Goal: Task Accomplishment & Management: Complete application form

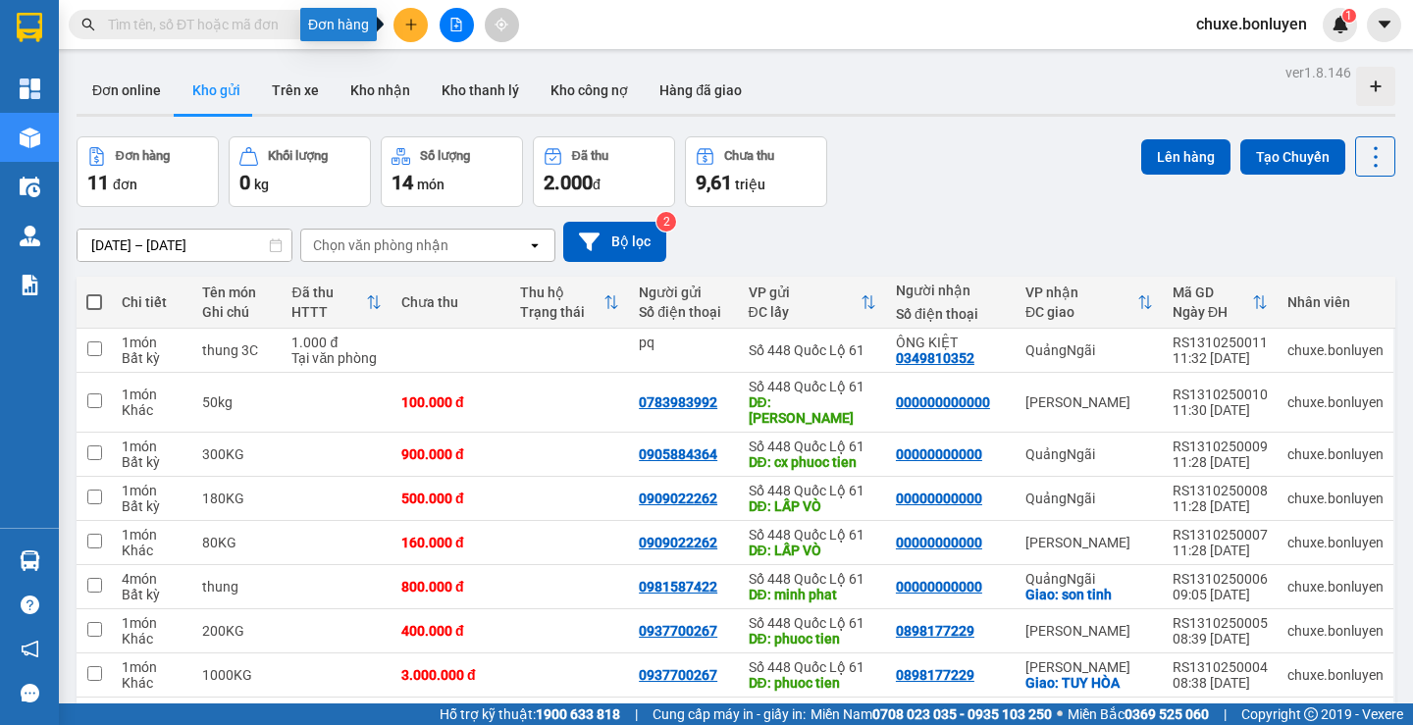
click at [413, 30] on icon "plus" at bounding box center [411, 25] width 14 height 14
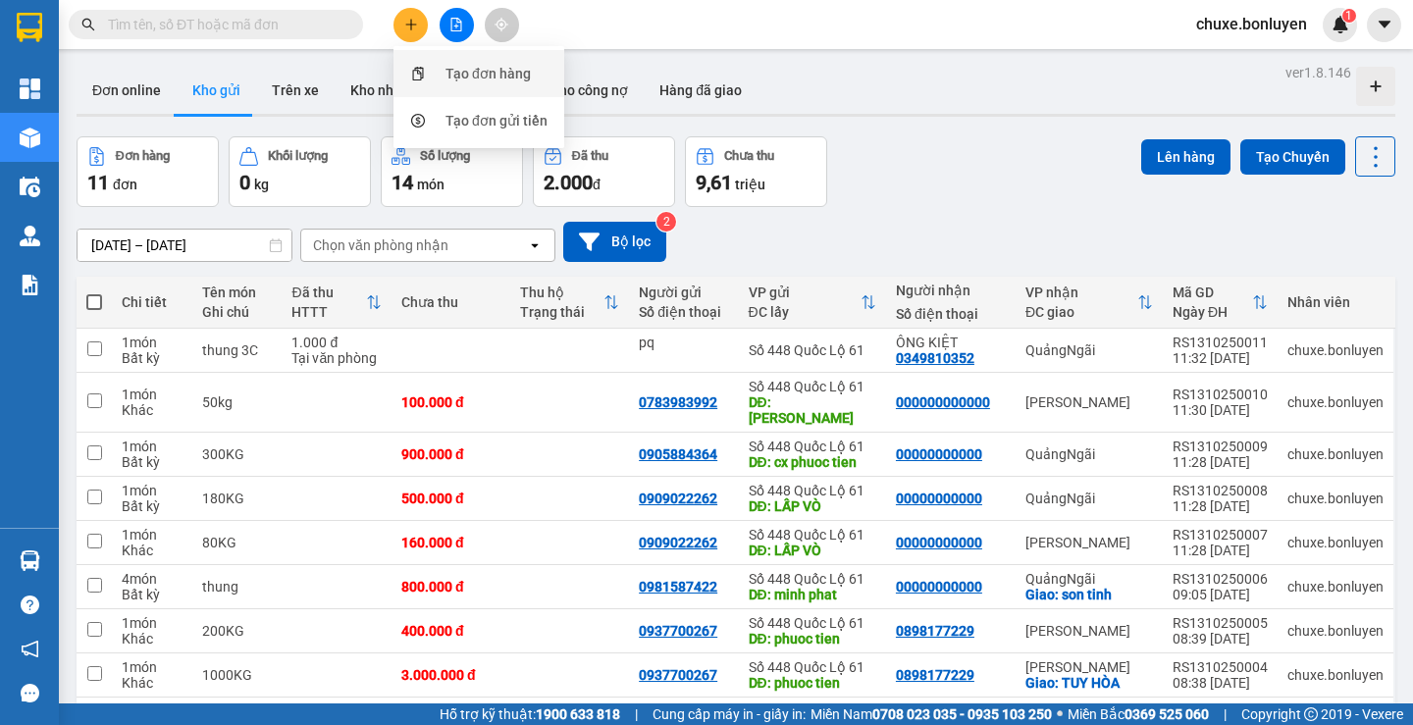
click at [451, 81] on div "Tạo đơn hàng" at bounding box center [488, 74] width 85 height 22
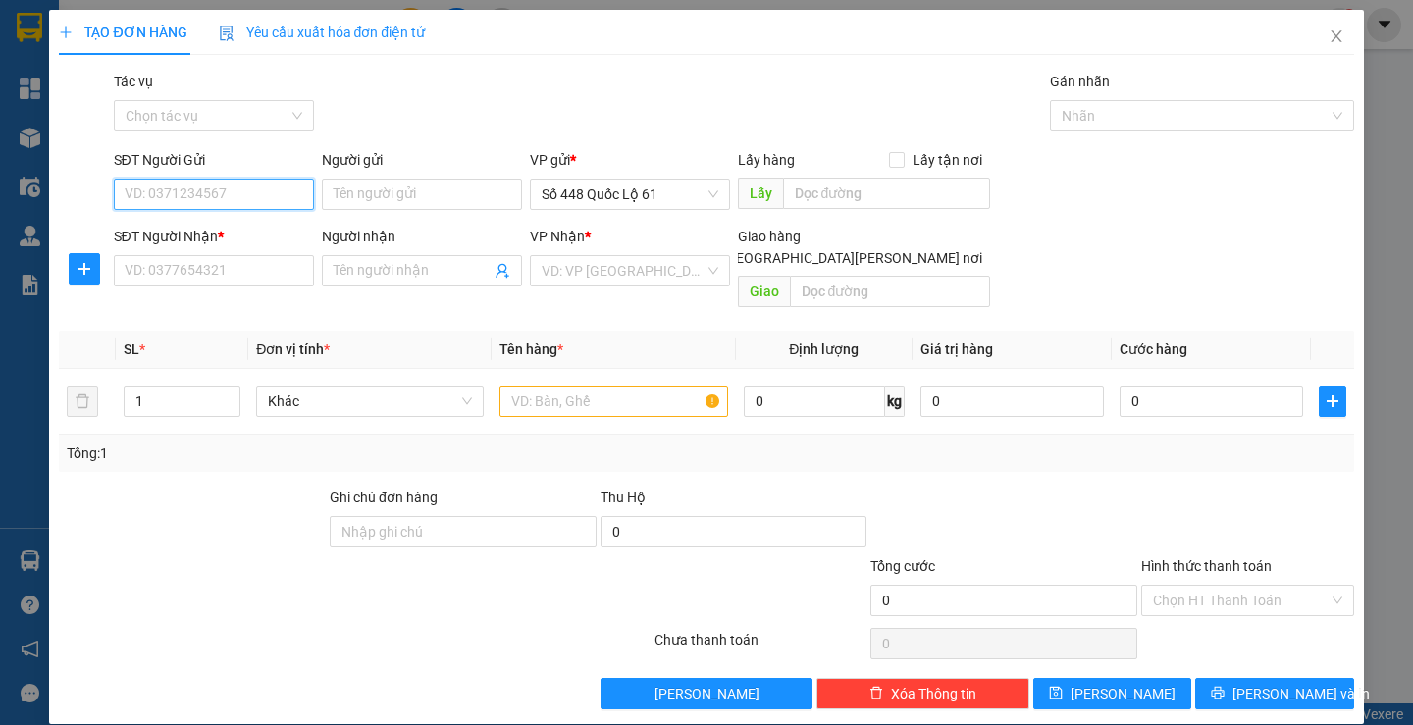
click at [231, 197] on input "SĐT Người Gửi" at bounding box center [214, 194] width 200 height 31
click at [217, 234] on div "0353688144" at bounding box center [211, 234] width 175 height 22
type input "0353688144"
type input "nha mân"
type input "00000000000"
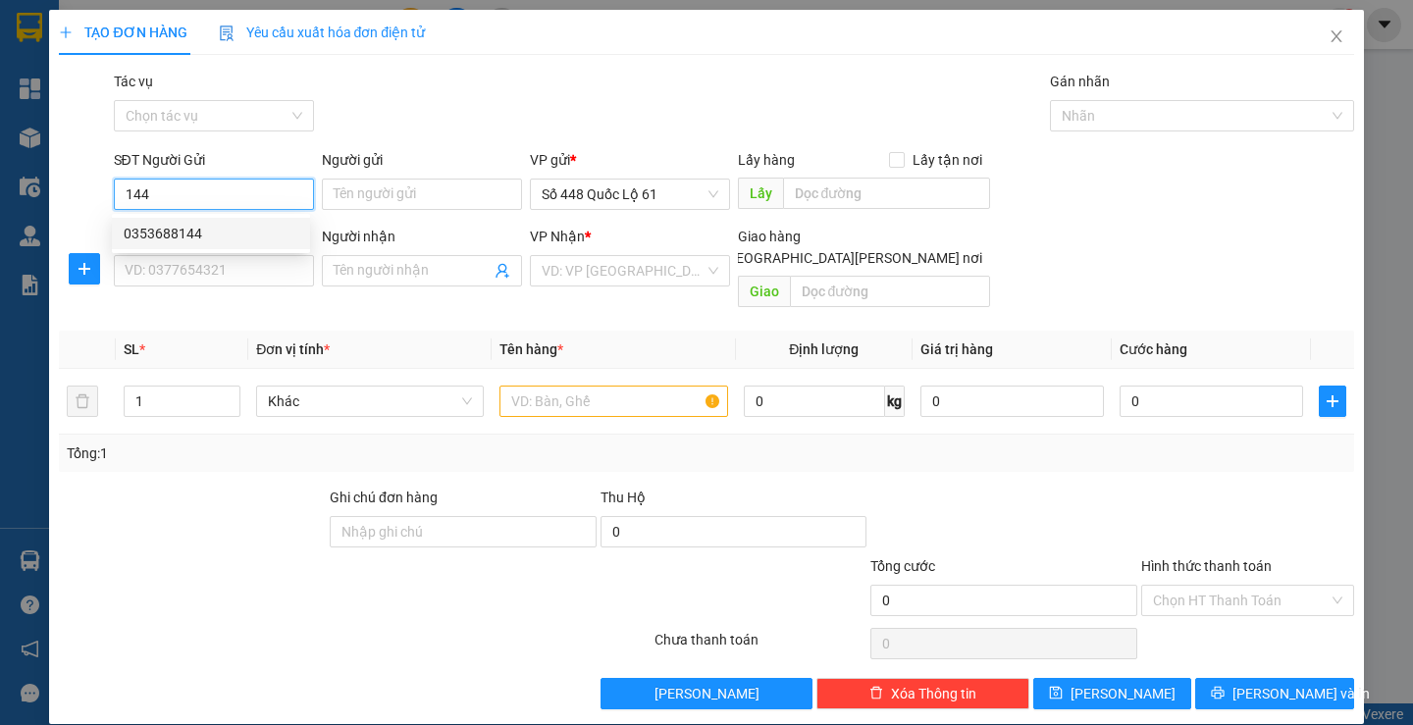
checkbox input "true"
type input "vinahouse"
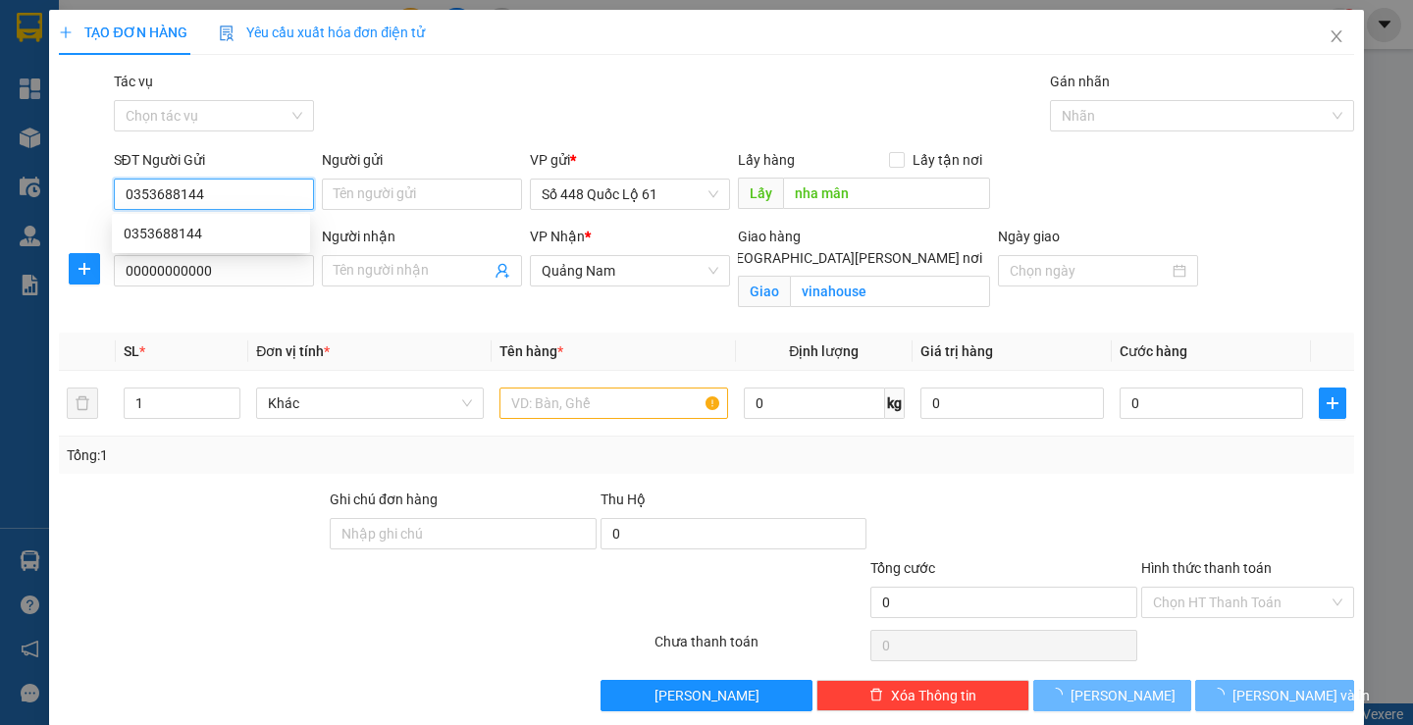
type input "250.000"
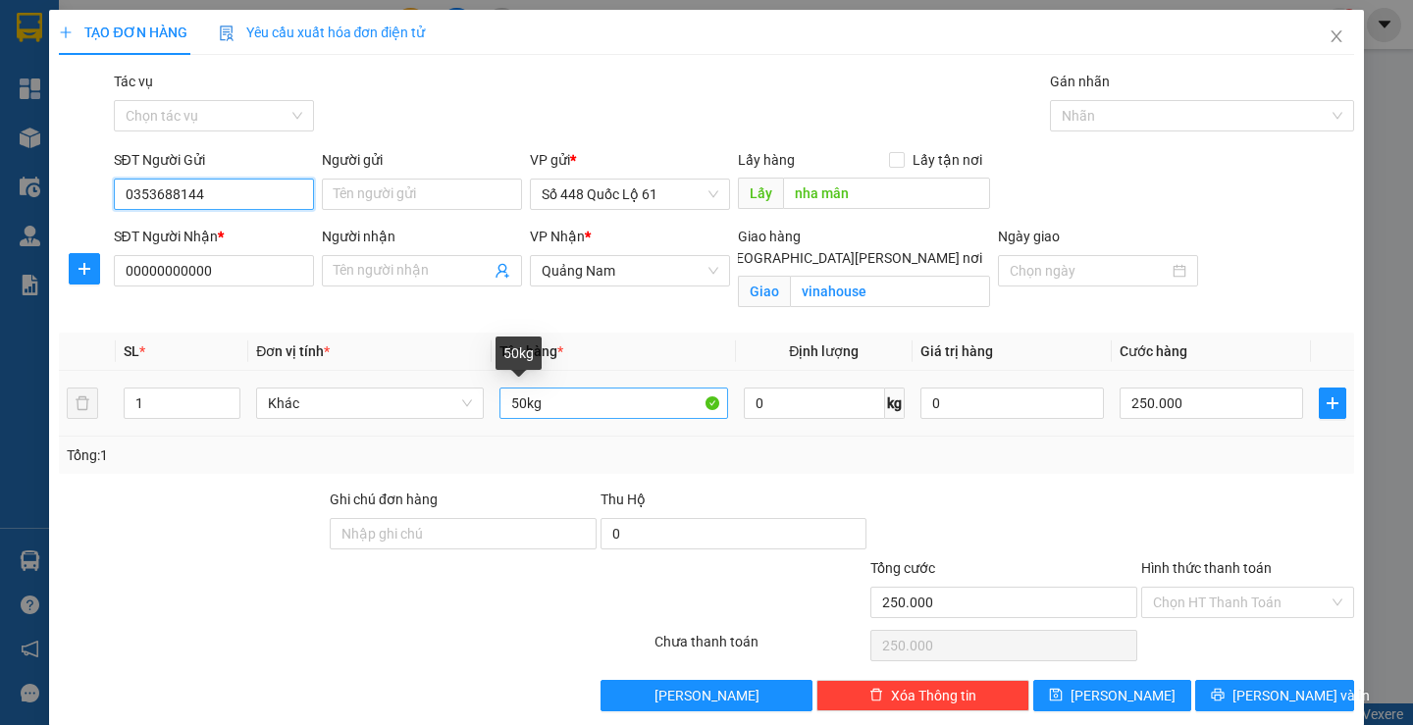
type input "0353688144"
click at [515, 402] on input "50kg" at bounding box center [613, 403] width 228 height 31
type input "40kg"
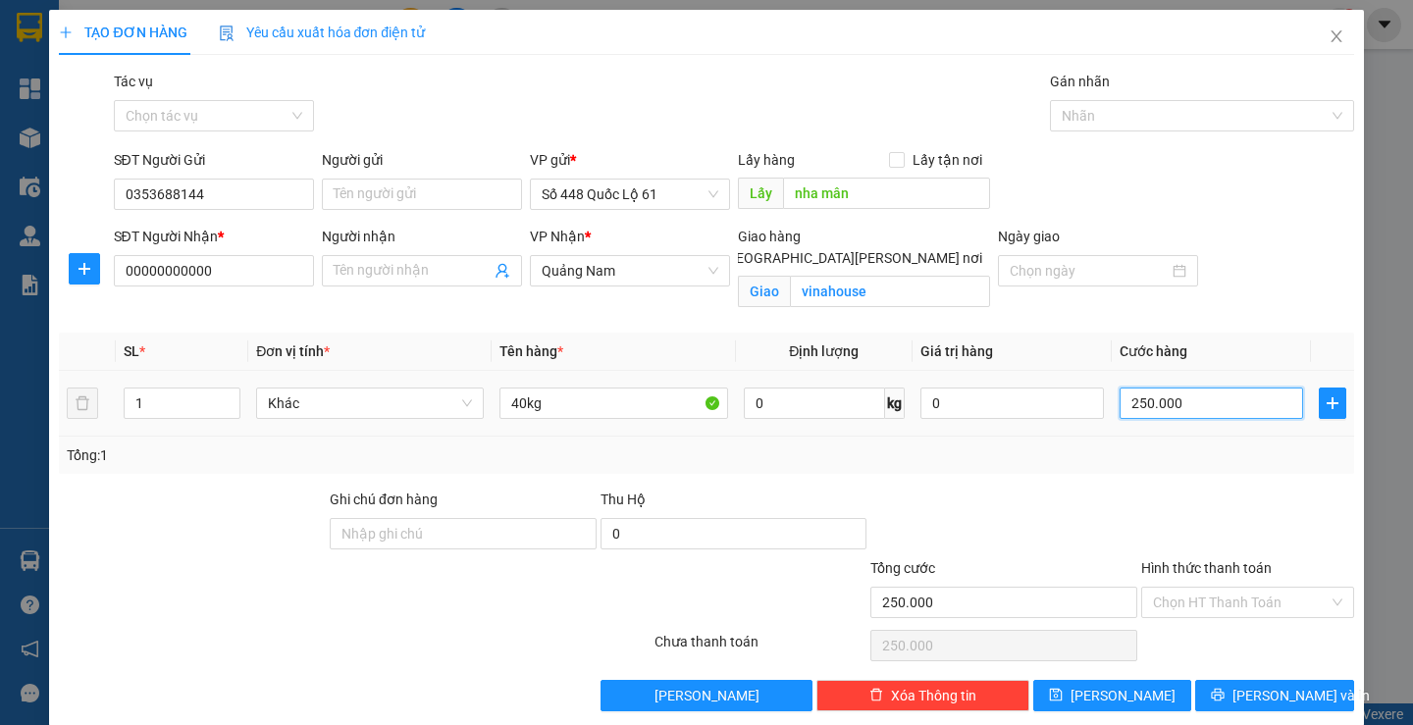
click at [1194, 416] on input "250.000" at bounding box center [1212, 403] width 184 height 31
type input "2"
type input "20"
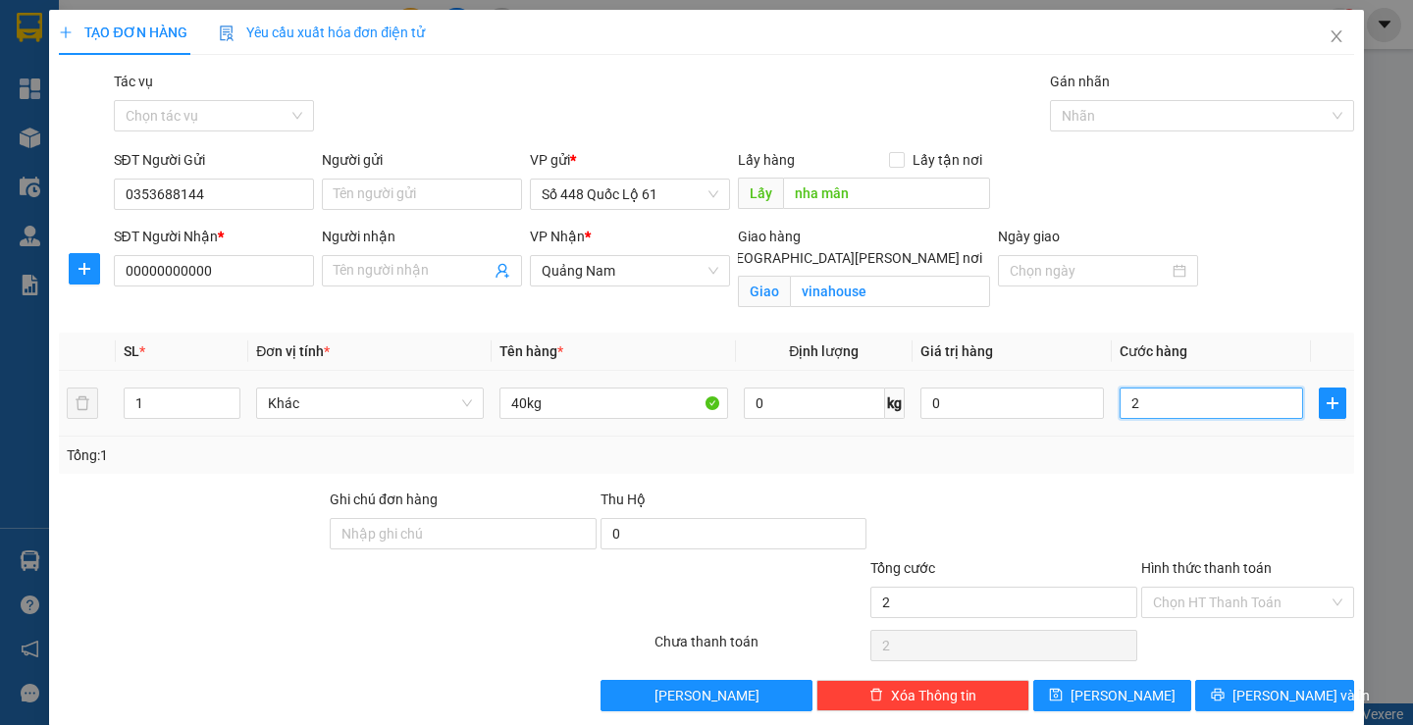
type input "20"
type input "200"
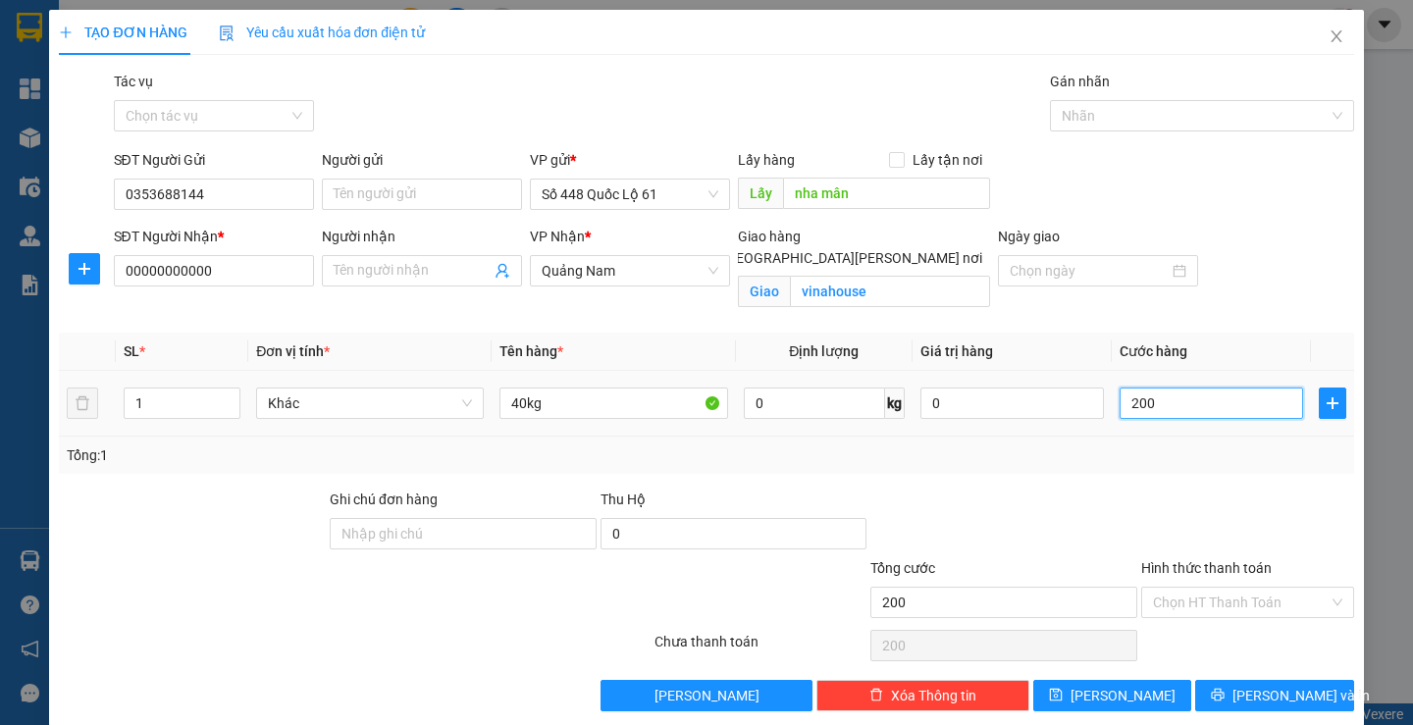
type input "2.000"
type input "20.000"
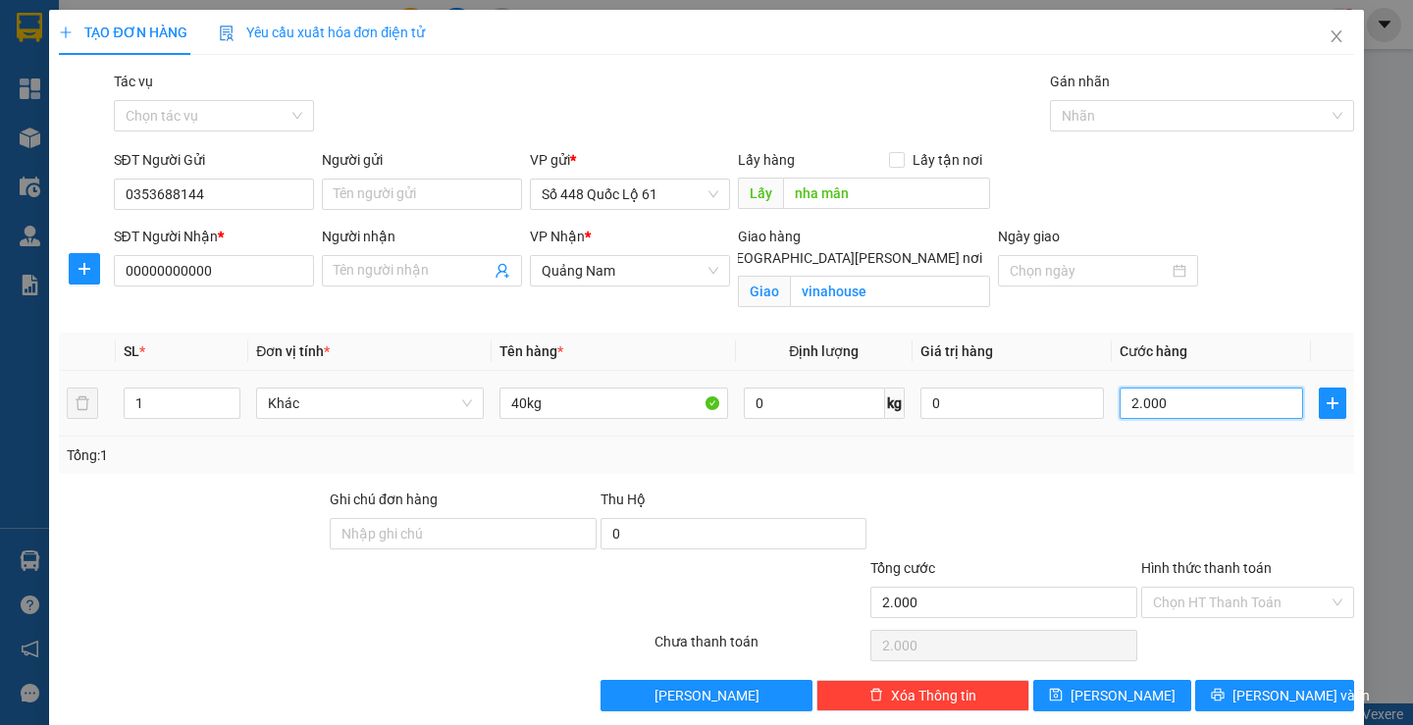
type input "20.000"
type input "200.000"
click at [1130, 691] on button "[PERSON_NAME]" at bounding box center [1112, 695] width 158 height 31
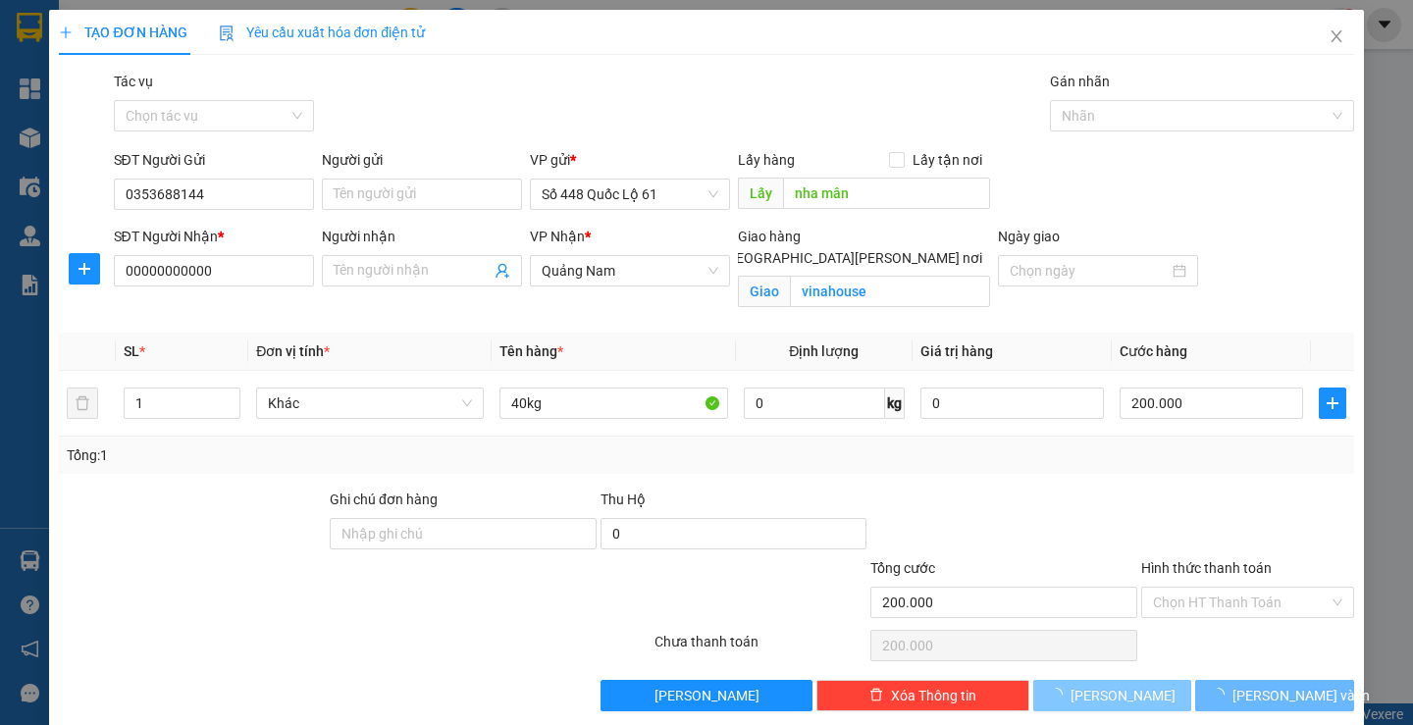
checkbox input "false"
type input "0"
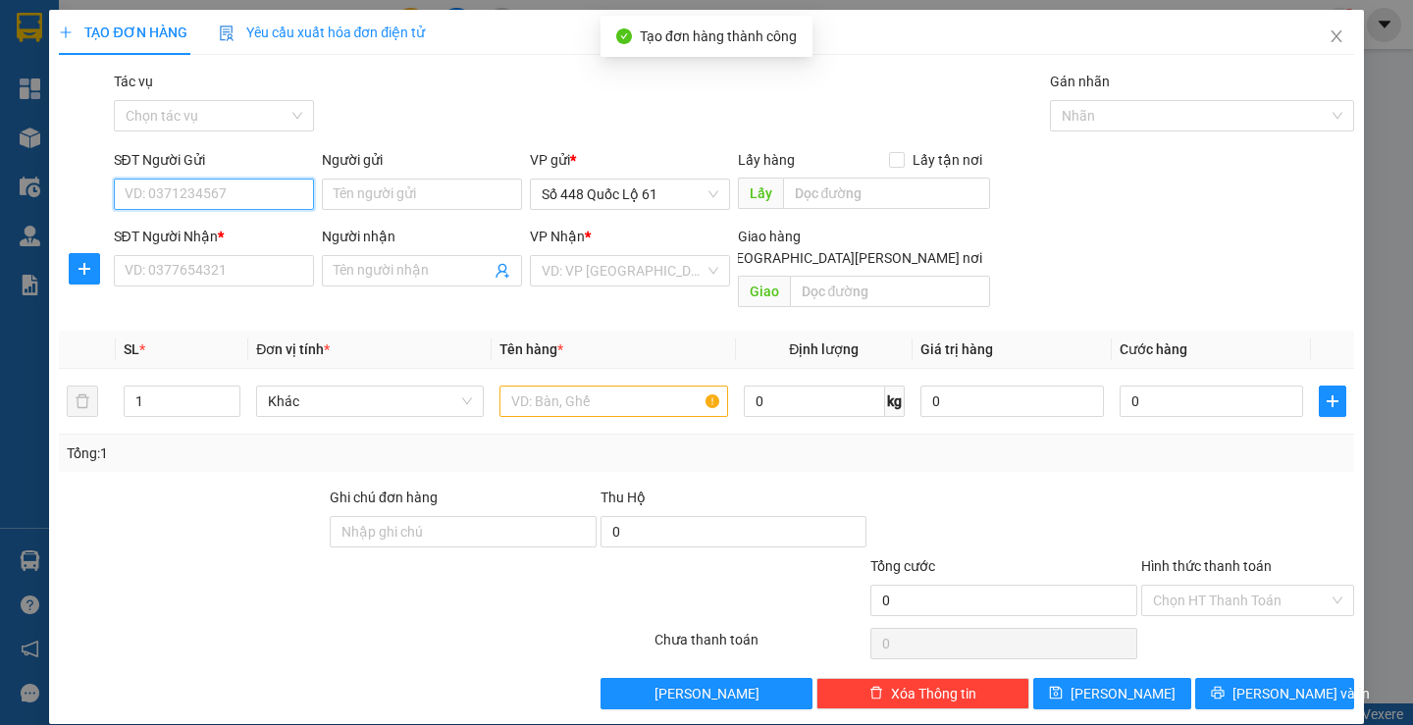
click at [194, 192] on input "SĐT Người Gửi" at bounding box center [214, 194] width 200 height 31
click at [198, 223] on div "0353688144" at bounding box center [211, 234] width 175 height 22
type input "0353688144"
type input "nha mân"
type input "00000000000"
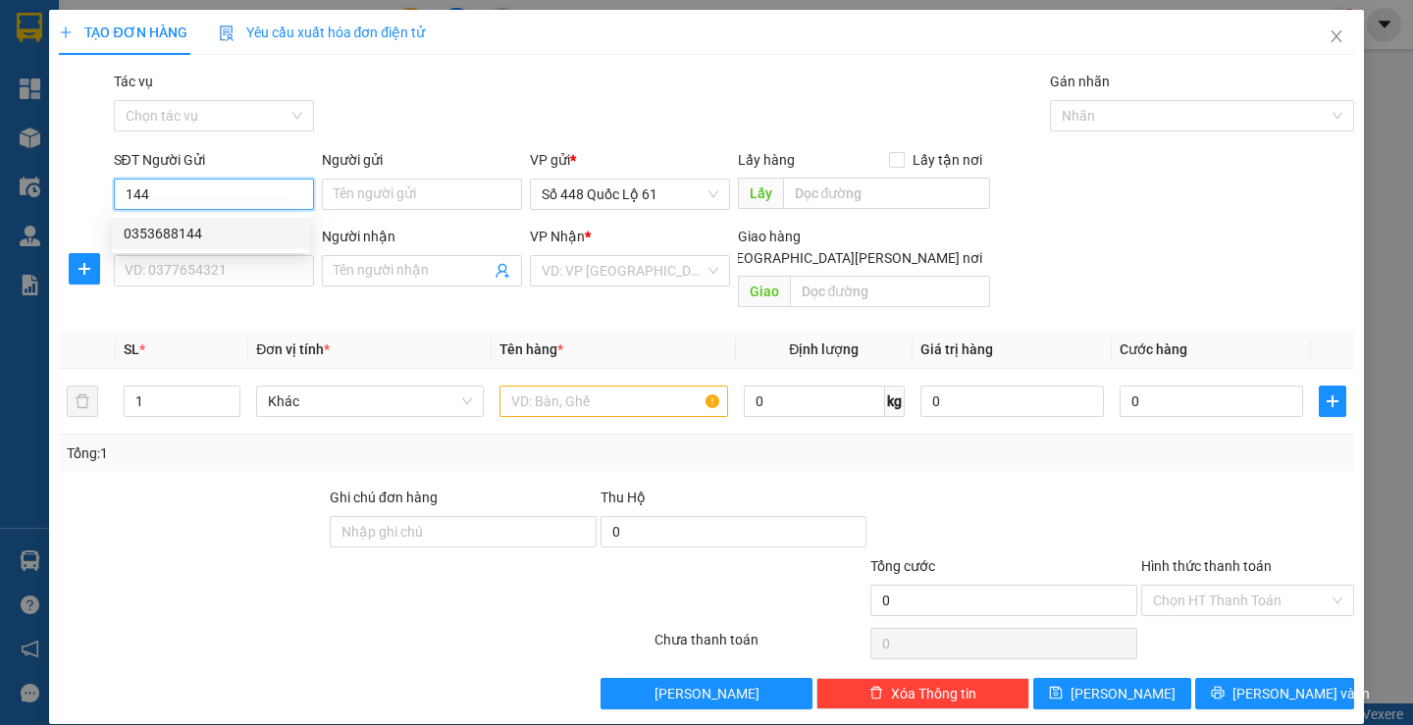
checkbox input "true"
type input "vinahouse"
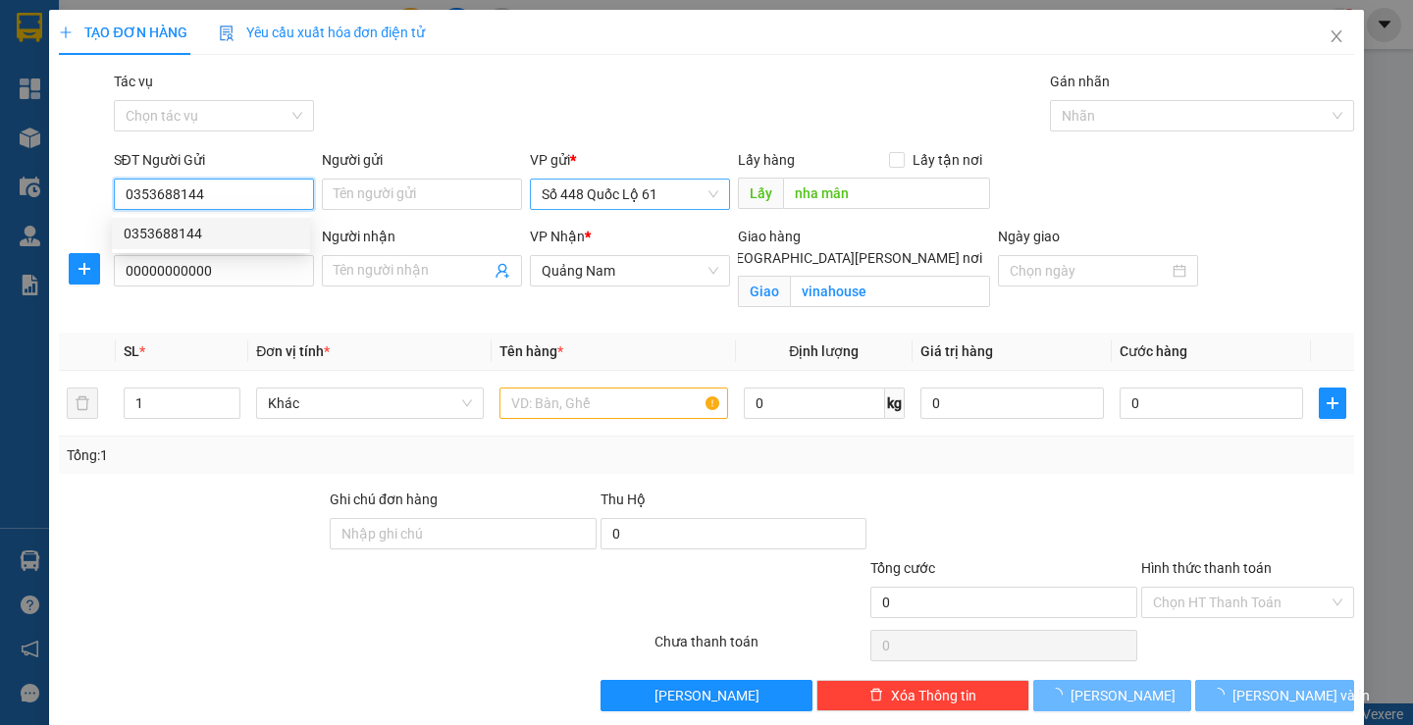
type input "200.000"
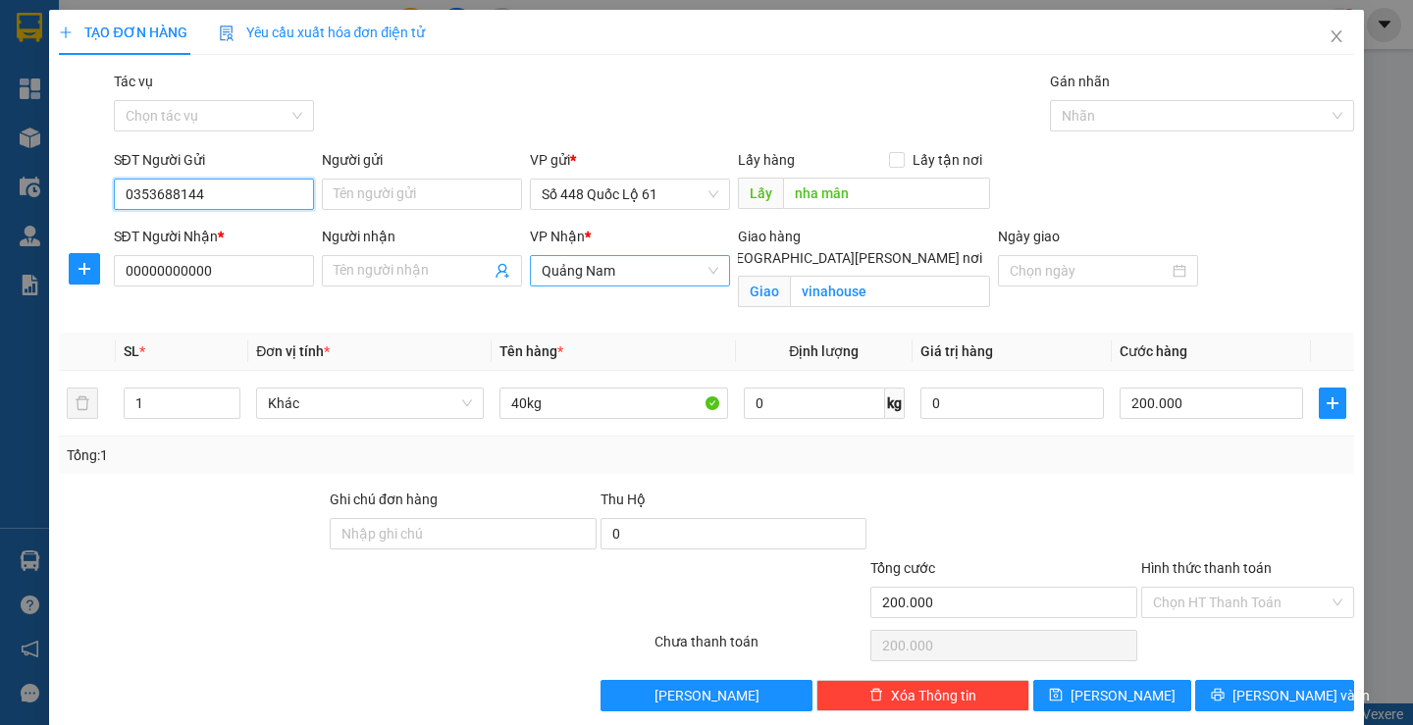
click at [644, 271] on span "Quảng Nam" at bounding box center [630, 270] width 177 height 29
type input "0353688144"
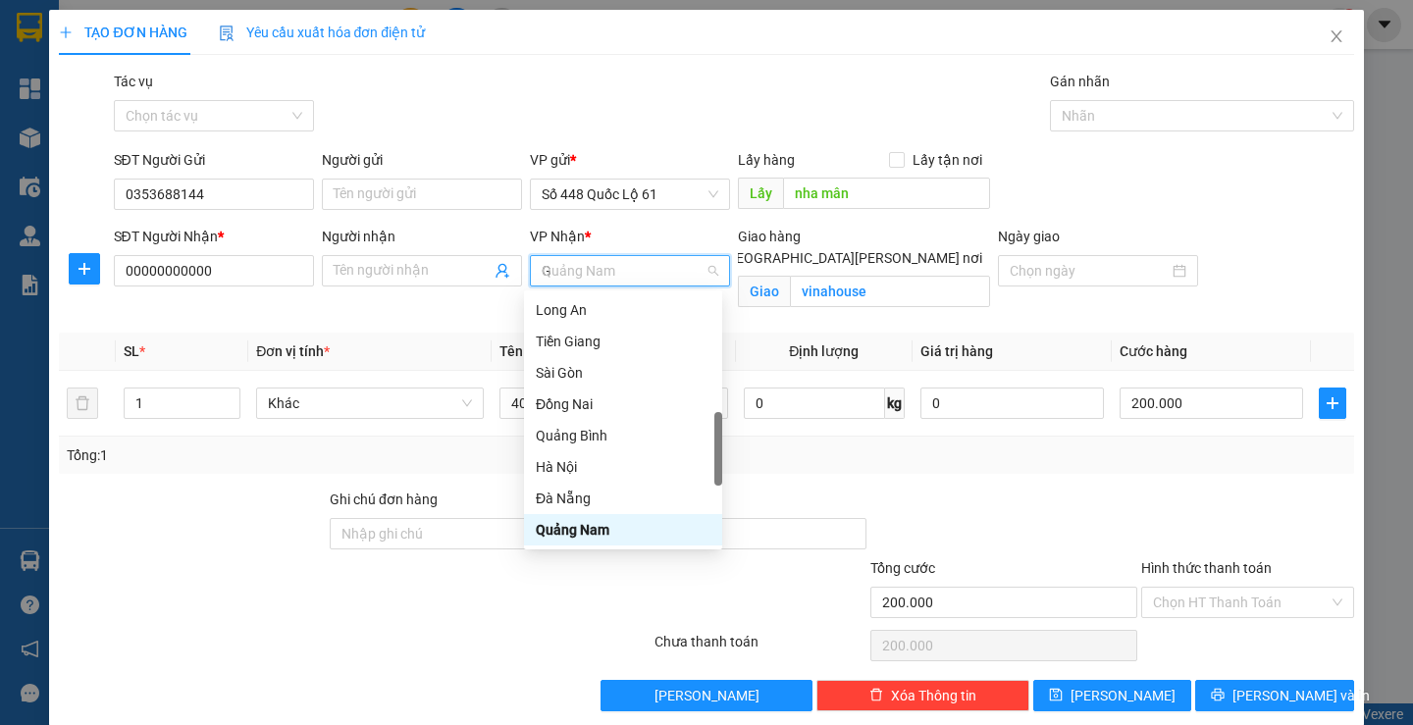
scroll to position [338, 0]
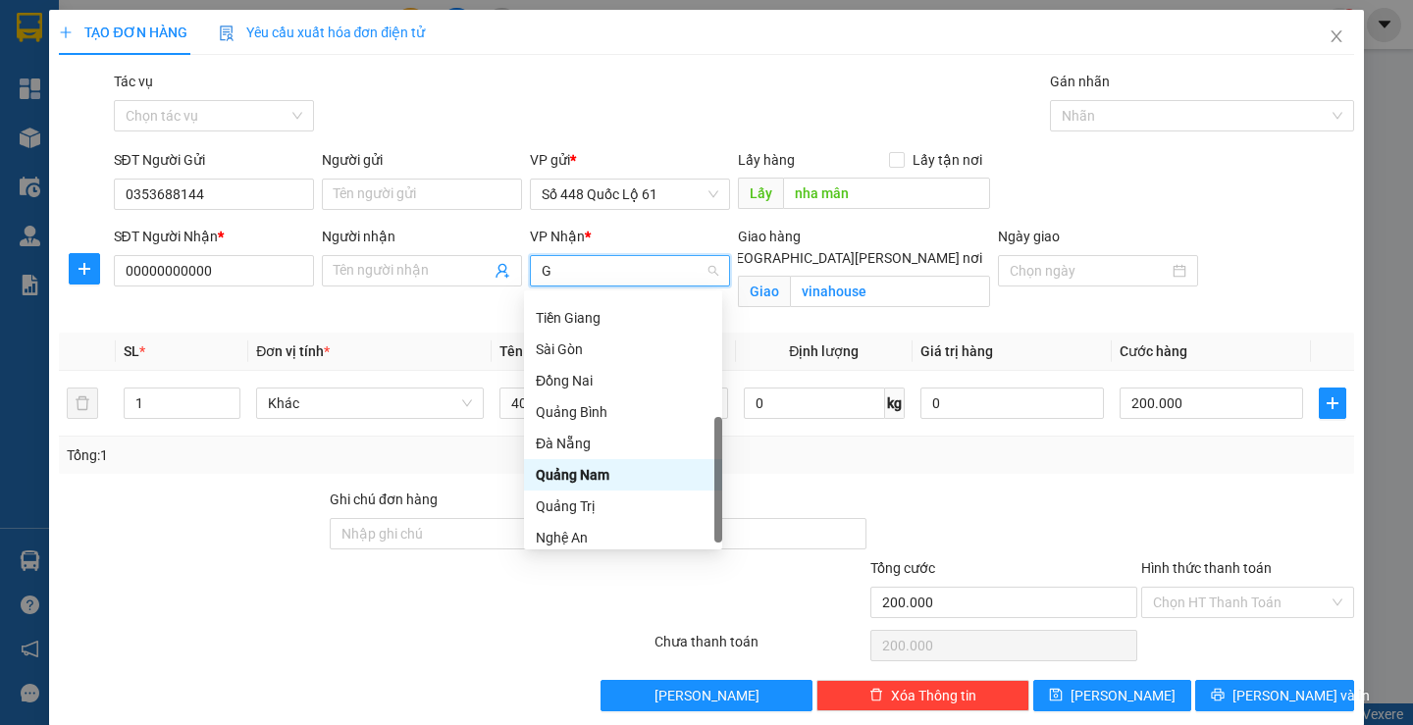
type input "GI"
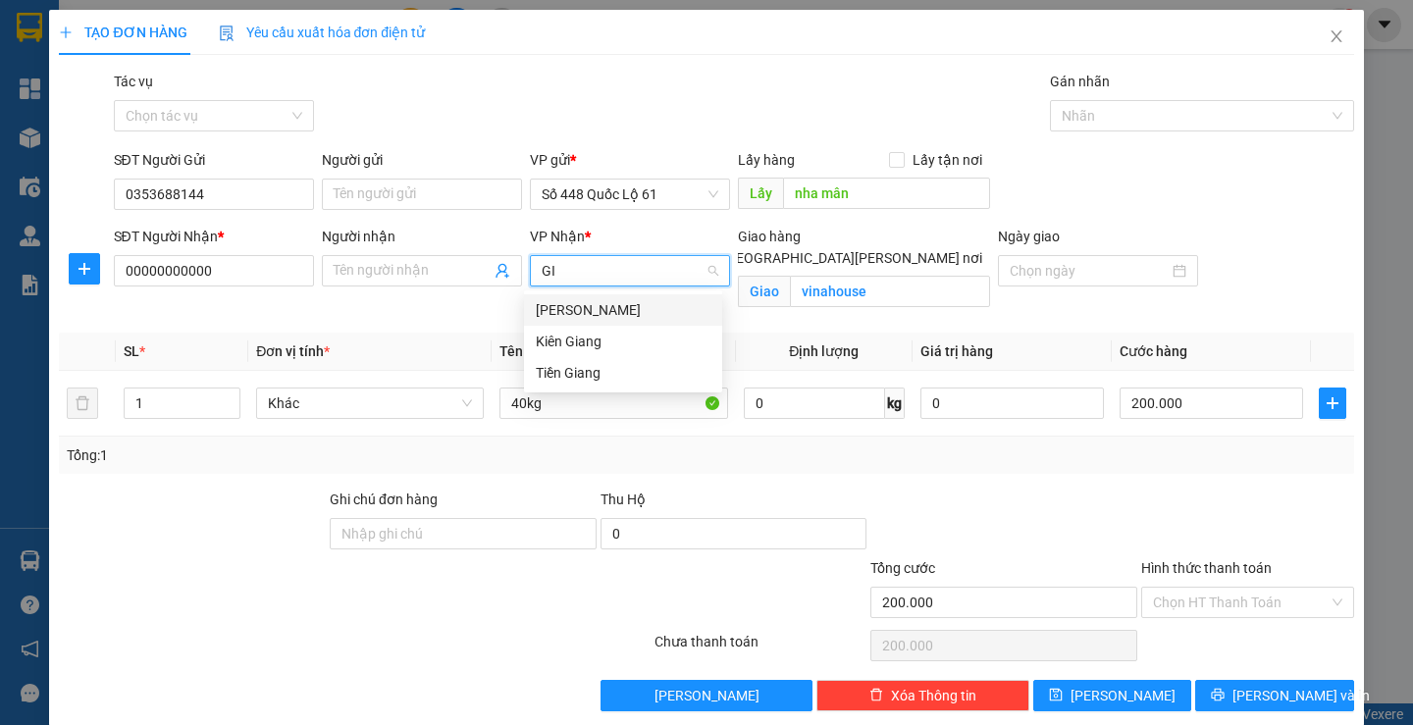
click at [563, 301] on div "[PERSON_NAME]" at bounding box center [623, 310] width 175 height 22
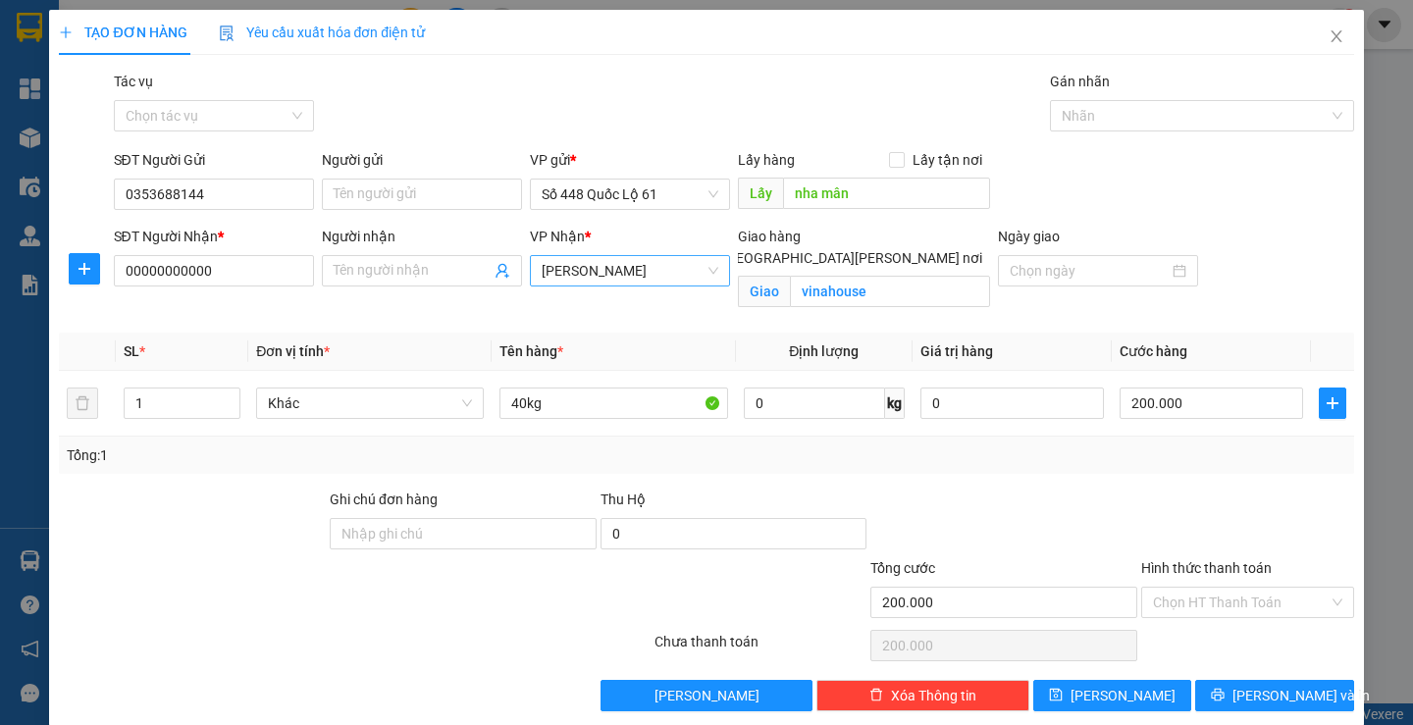
click at [712, 250] on input "[GEOGRAPHIC_DATA][PERSON_NAME] nơi" at bounding box center [706, 257] width 14 height 14
checkbox input "false"
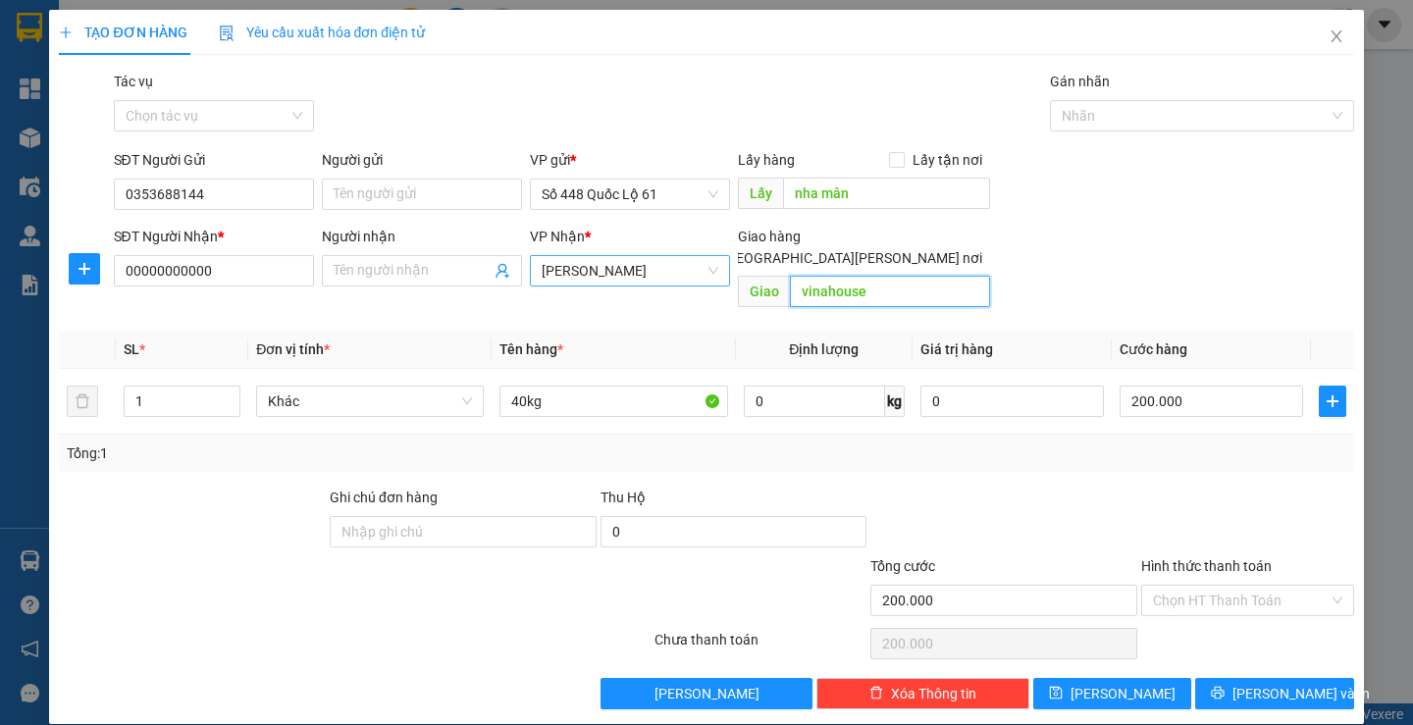
click at [892, 276] on input "vinahouse" at bounding box center [890, 291] width 200 height 31
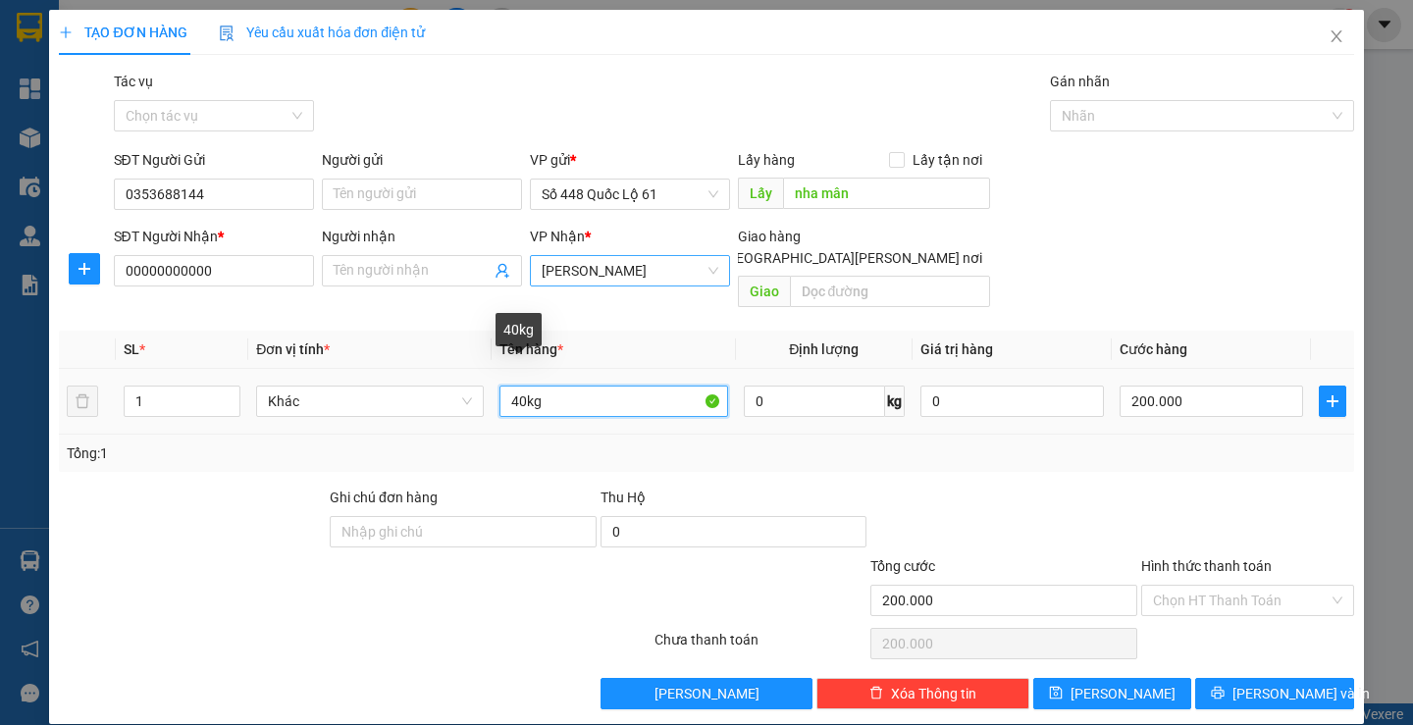
click at [511, 386] on input "40kg" at bounding box center [613, 401] width 228 height 31
type input "20kg"
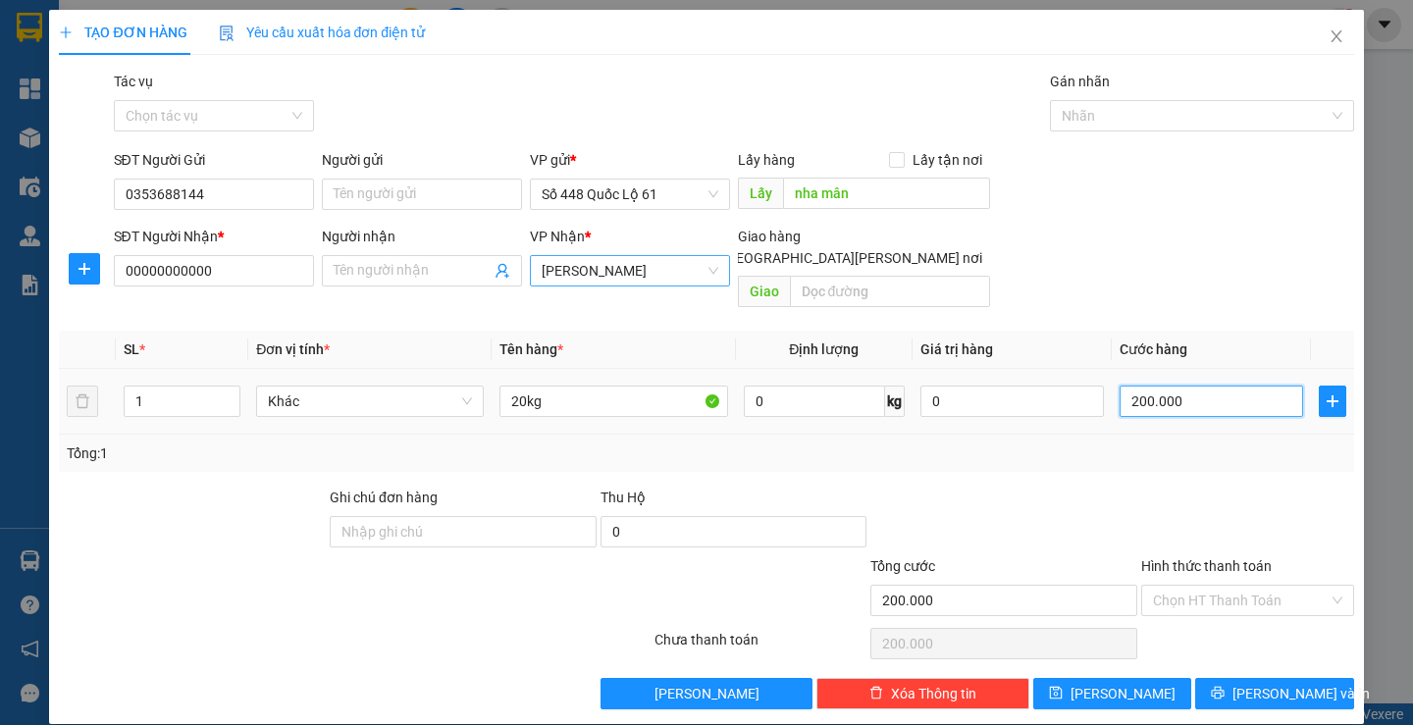
click at [1185, 389] on input "200.000" at bounding box center [1212, 401] width 184 height 31
type input "1"
type input "10"
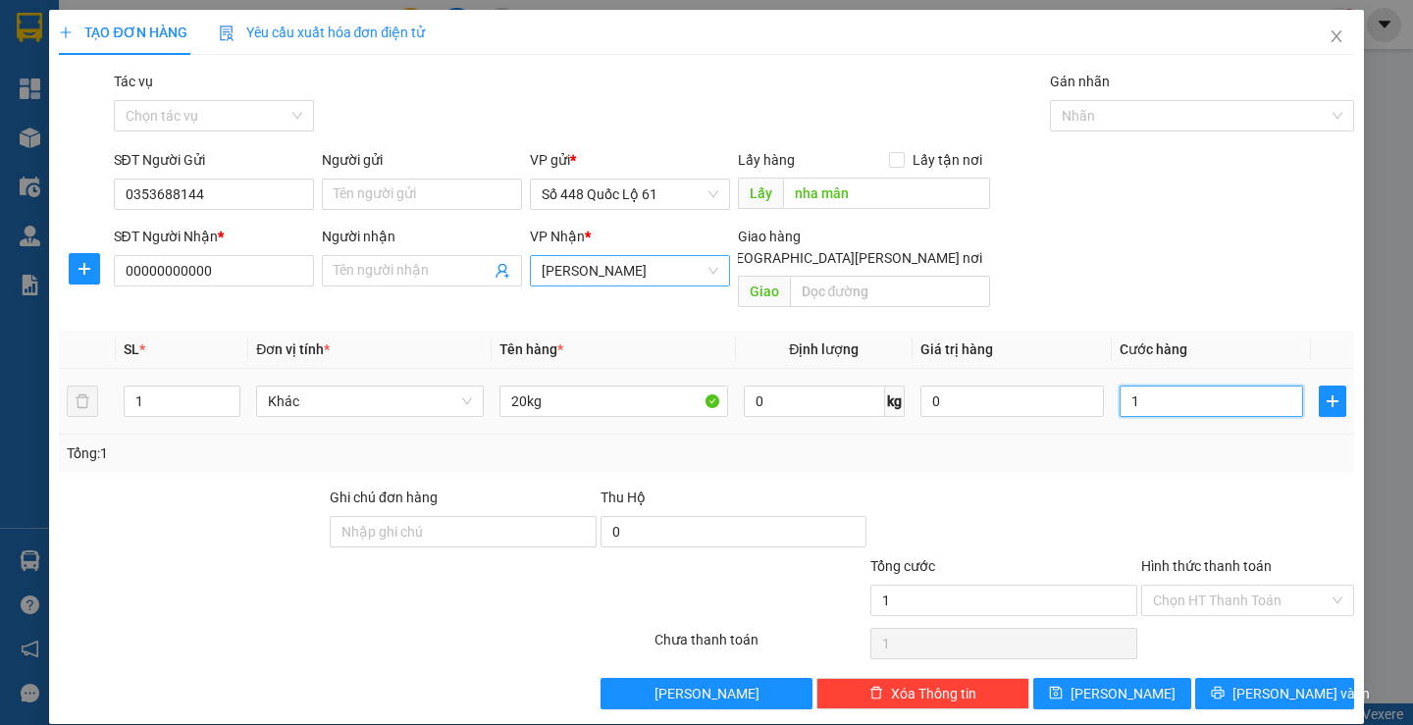
type input "10"
type input "100"
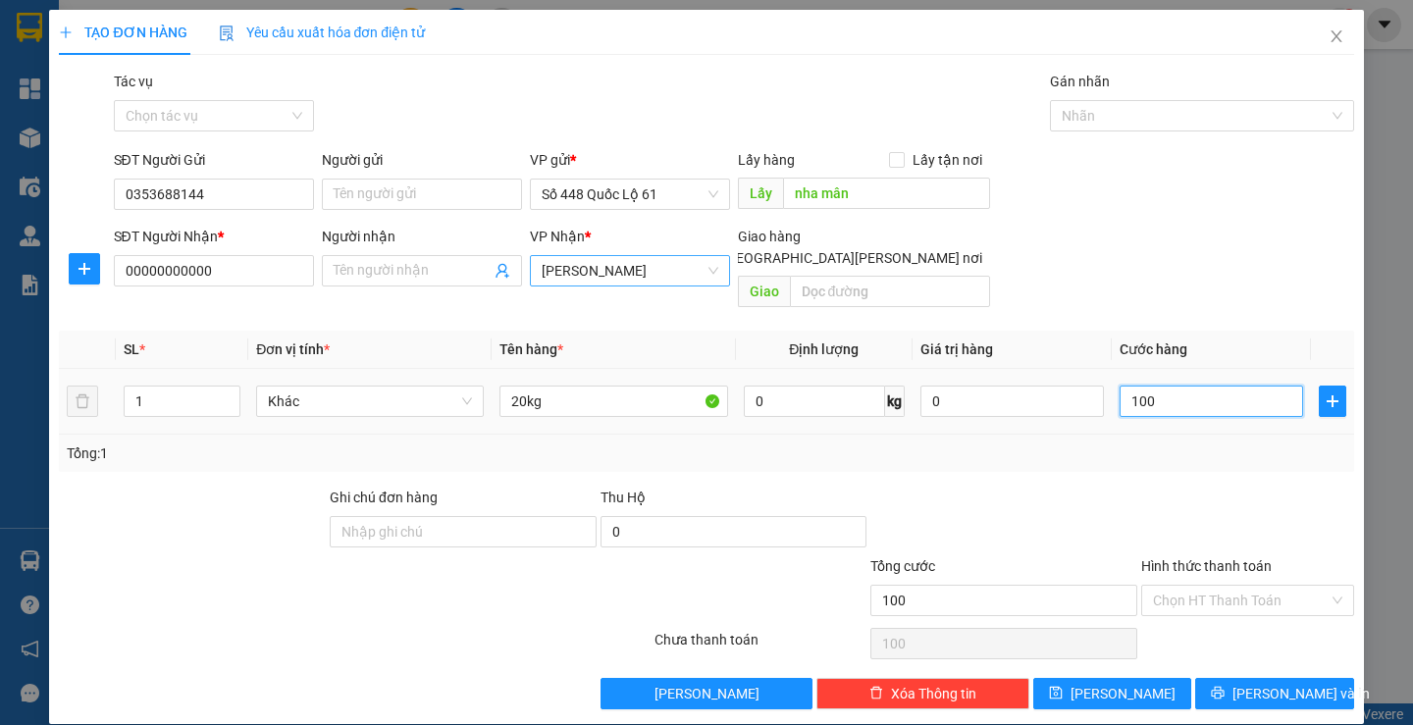
type input "1.000"
type input "10.000"
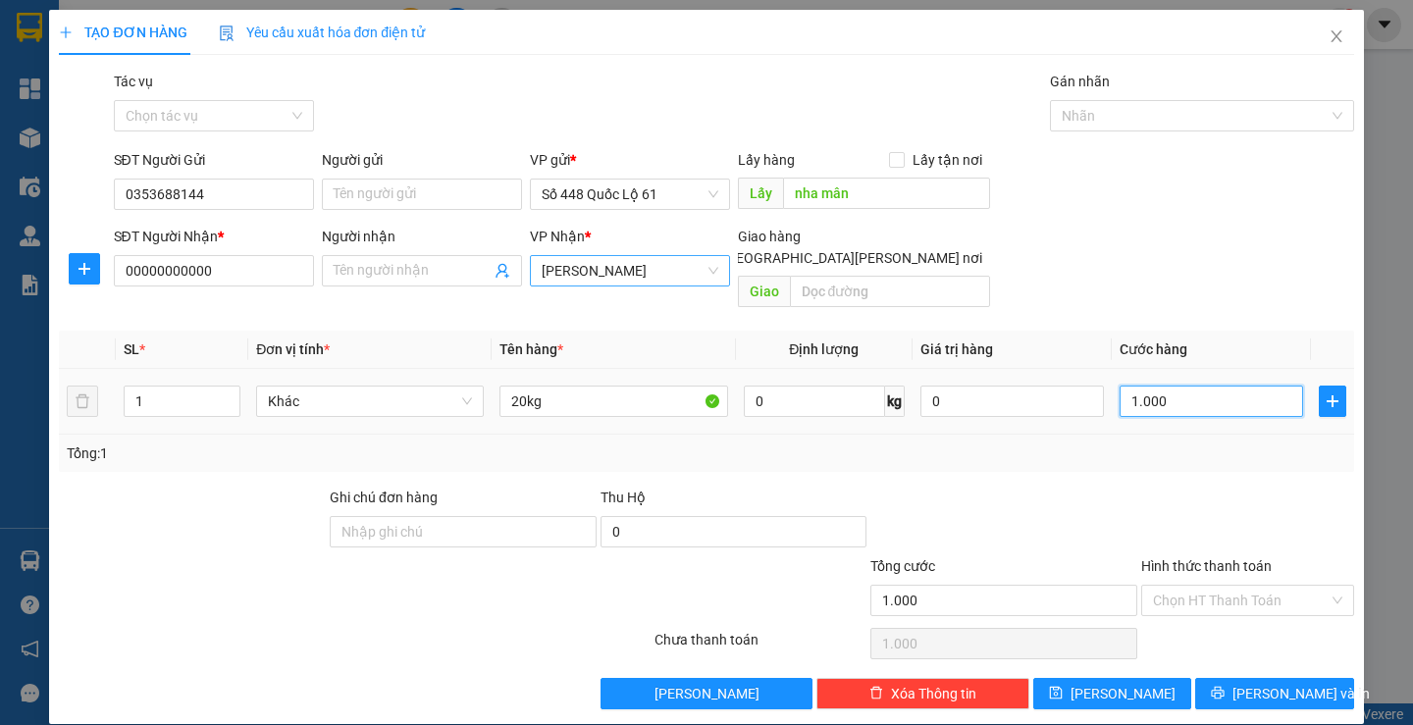
type input "10.000"
type input "100.000"
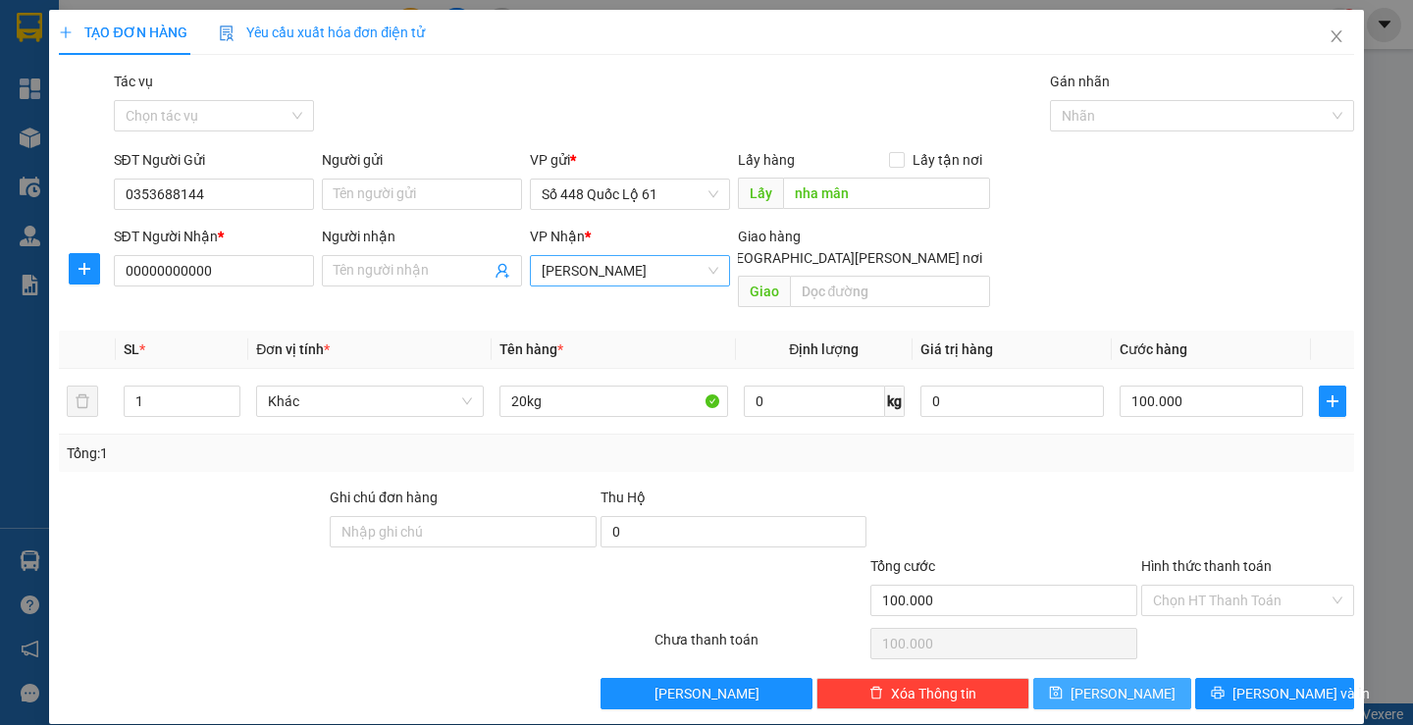
click at [1063, 686] on icon "save" at bounding box center [1056, 693] width 14 height 14
type input "0"
